Goal: Task Accomplishment & Management: Manage account settings

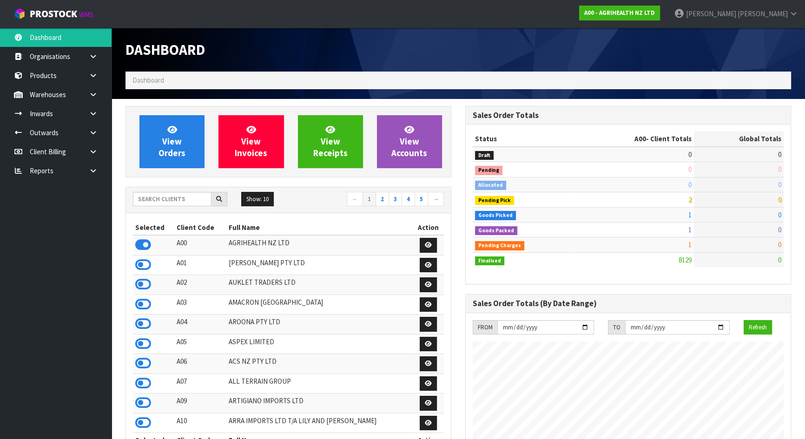
scroll to position [703, 339]
click at [185, 203] on input "text" at bounding box center [172, 199] width 79 height 14
click at [73, 111] on link "Inwards" at bounding box center [56, 113] width 112 height 19
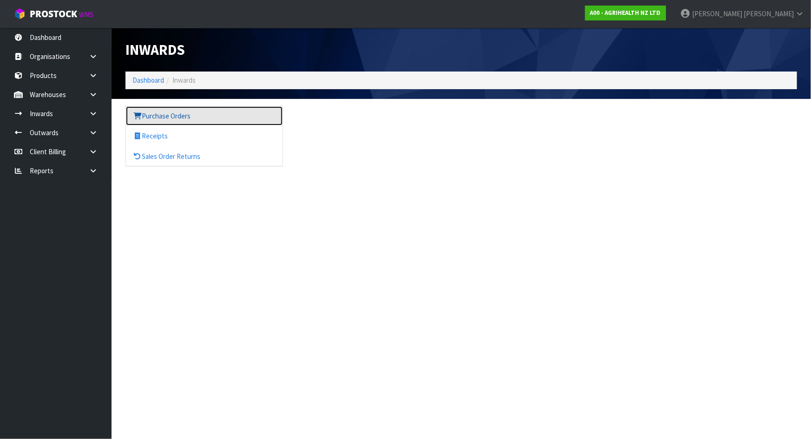
click at [139, 116] on icon at bounding box center [137, 116] width 9 height 7
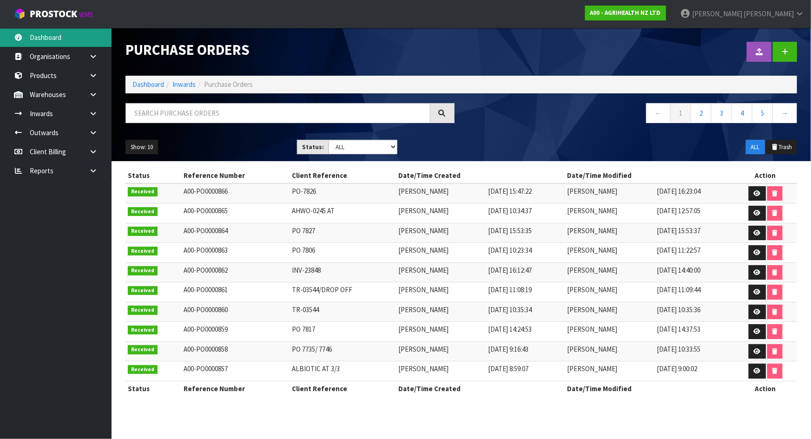
click at [52, 39] on link "Dashboard" at bounding box center [56, 37] width 112 height 19
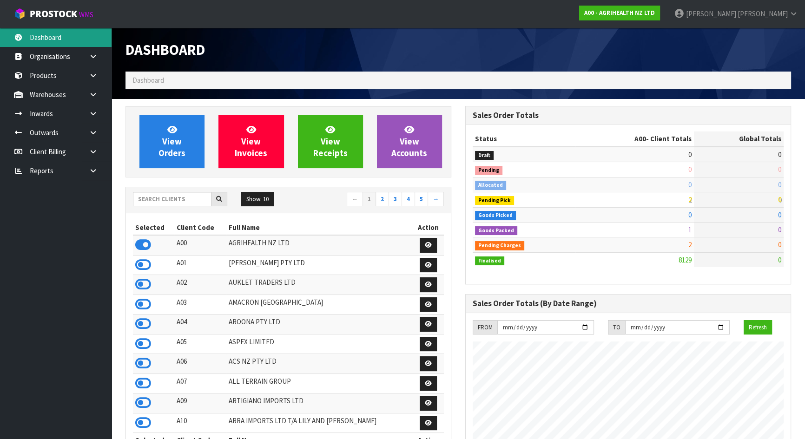
scroll to position [703, 339]
click at [174, 189] on div "Show: 10 5 10 25 50 ← 1 2 3 4 5 →" at bounding box center [288, 200] width 325 height 26
click at [175, 195] on input "text" at bounding box center [172, 199] width 79 height 14
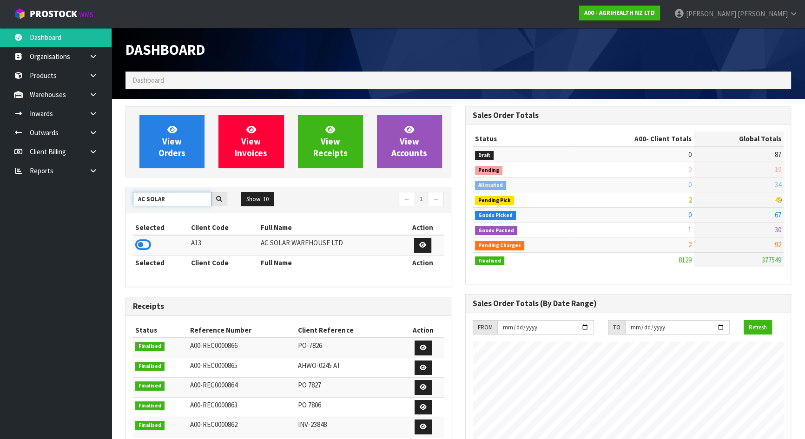
type input "AC SOLAR"
click at [136, 244] on icon at bounding box center [143, 245] width 16 height 14
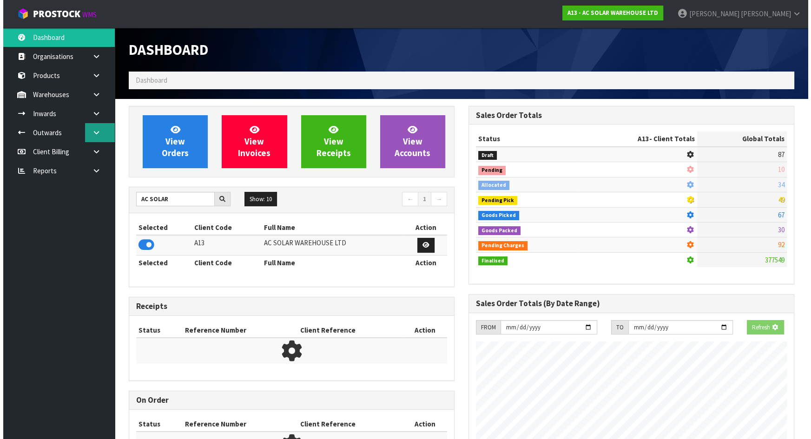
scroll to position [753, 339]
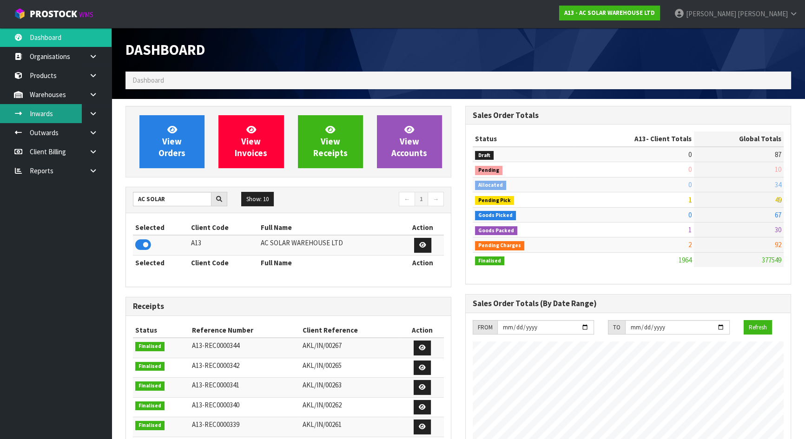
click at [70, 113] on link "Inwards" at bounding box center [56, 113] width 112 height 19
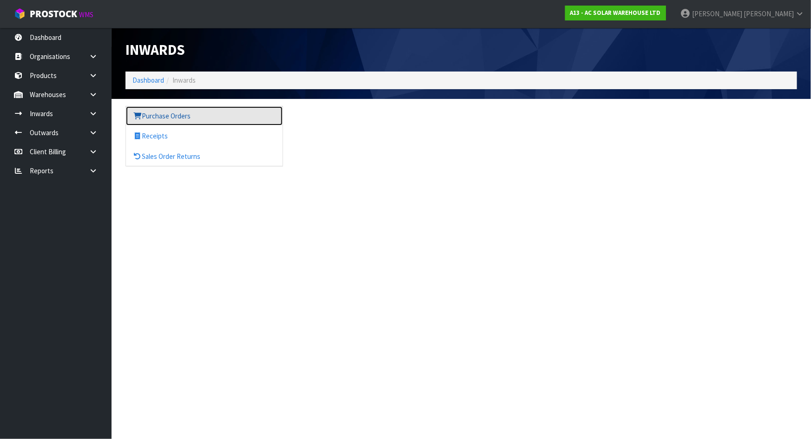
click at [185, 117] on link "Purchase Orders" at bounding box center [204, 115] width 157 height 19
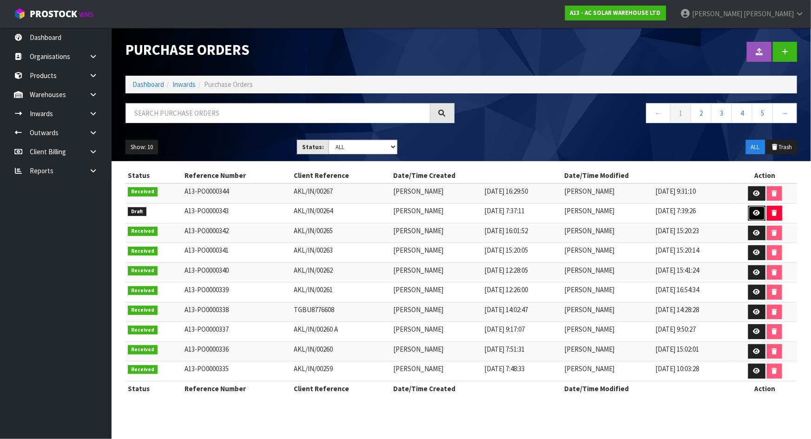
click at [751, 214] on link at bounding box center [757, 213] width 17 height 15
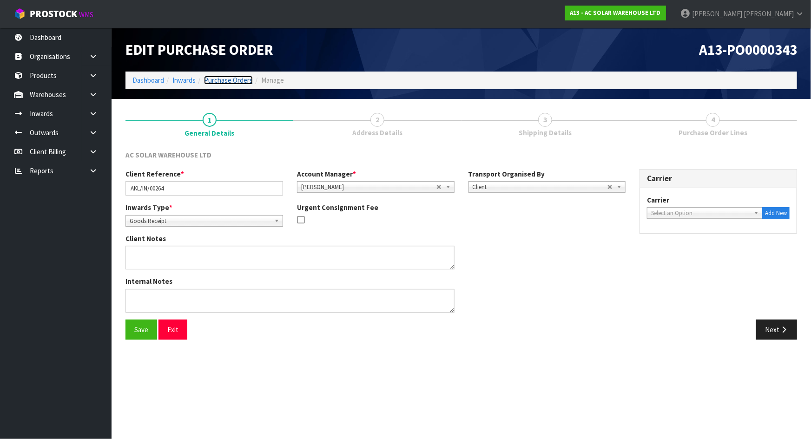
click at [214, 80] on link "Purchase Orders" at bounding box center [228, 80] width 49 height 9
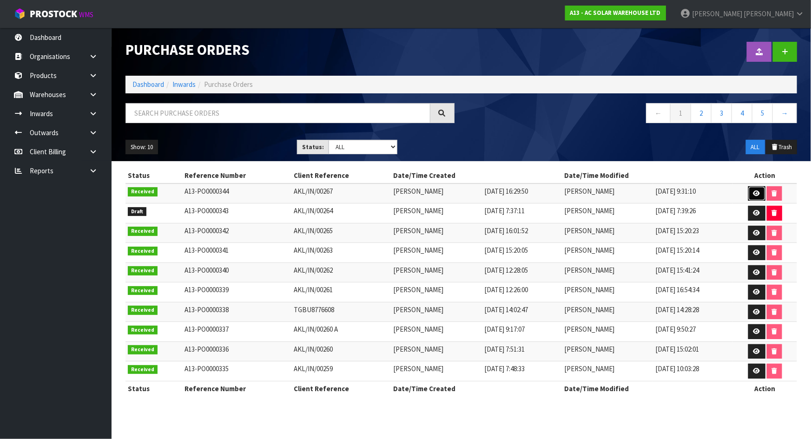
click at [757, 194] on icon at bounding box center [757, 194] width 7 height 6
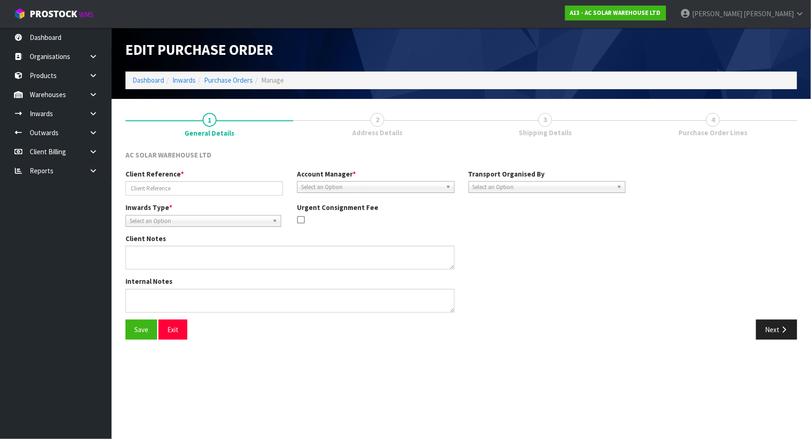
type input "AKL/IN/00267"
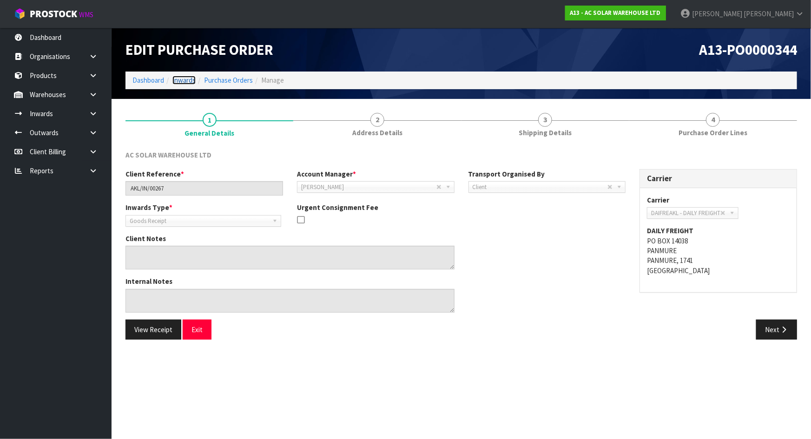
click at [190, 80] on link "Inwards" at bounding box center [183, 80] width 23 height 9
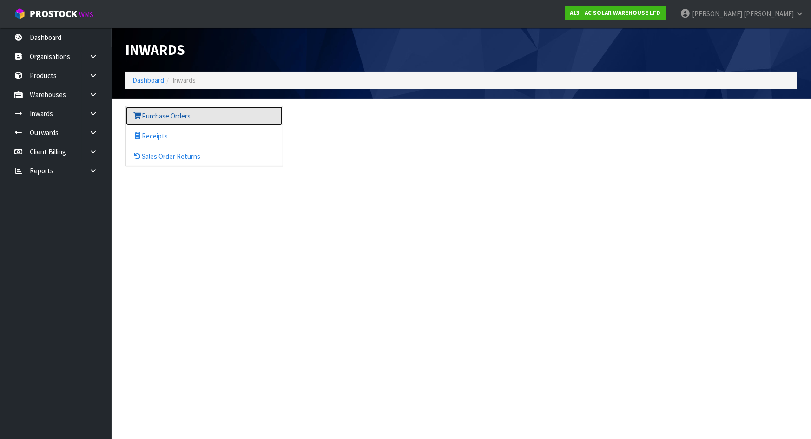
click at [170, 114] on link "Purchase Orders" at bounding box center [204, 115] width 157 height 19
